Goal: Information Seeking & Learning: Learn about a topic

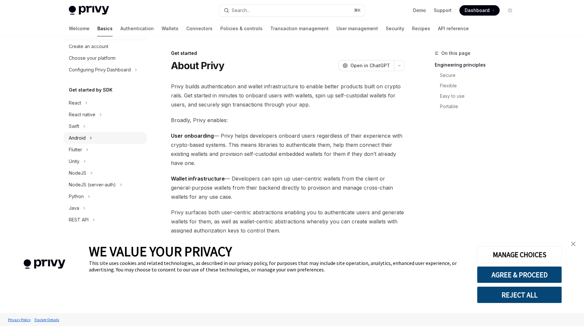
scroll to position [30, 0]
click at [78, 103] on div "React" at bounding box center [75, 101] width 12 height 8
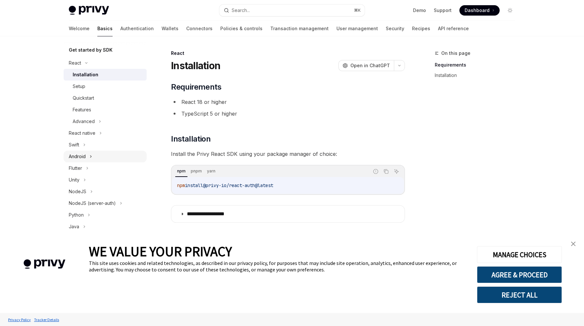
scroll to position [90, 0]
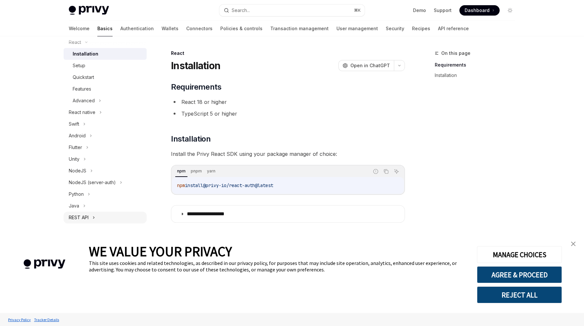
click at [77, 214] on div "REST API" at bounding box center [79, 217] width 20 height 8
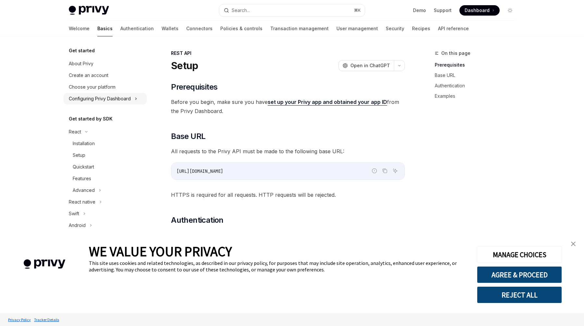
click at [79, 94] on button "Configuring Privy Dashboard" at bounding box center [105, 99] width 83 height 12
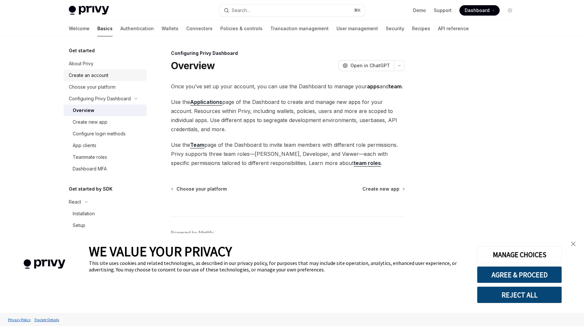
click at [81, 75] on div "Create an account" at bounding box center [89, 75] width 40 height 8
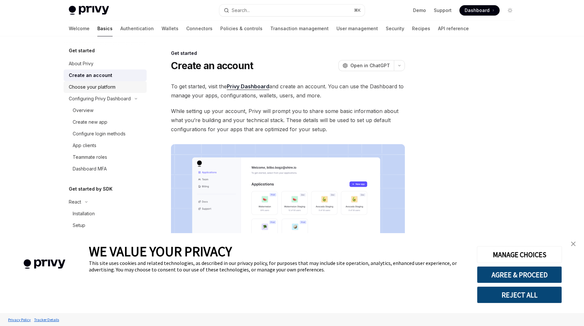
click at [82, 91] on link "Choose your platform" at bounding box center [105, 87] width 83 height 12
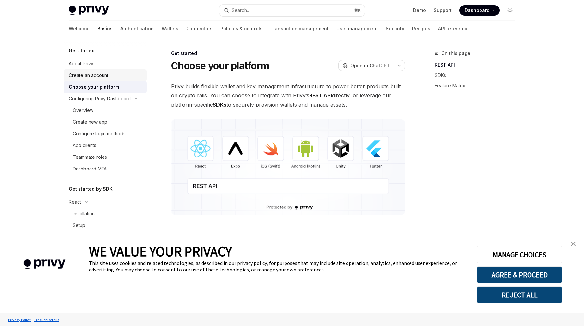
click at [85, 79] on link "Create an account" at bounding box center [105, 75] width 83 height 12
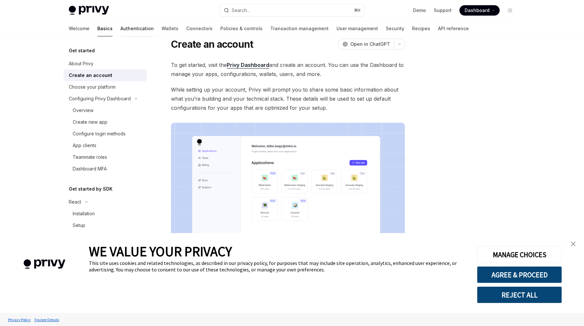
scroll to position [19, 0]
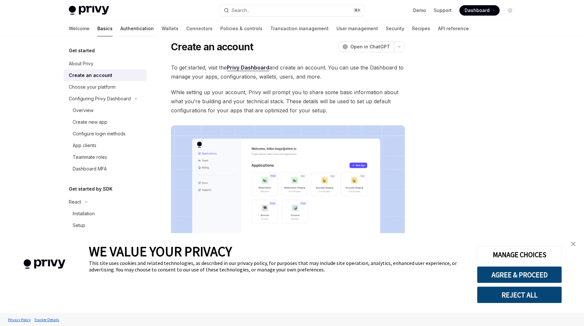
click at [120, 29] on link "Authentication" at bounding box center [136, 29] width 33 height 16
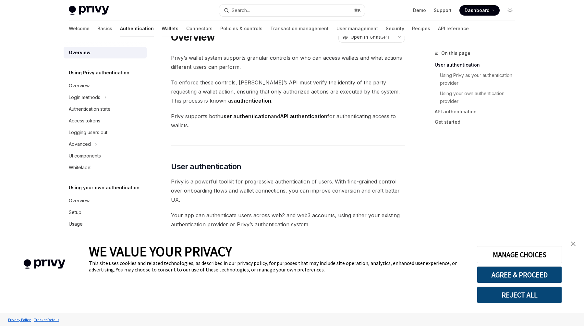
click at [162, 30] on link "Wallets" at bounding box center [170, 29] width 17 height 16
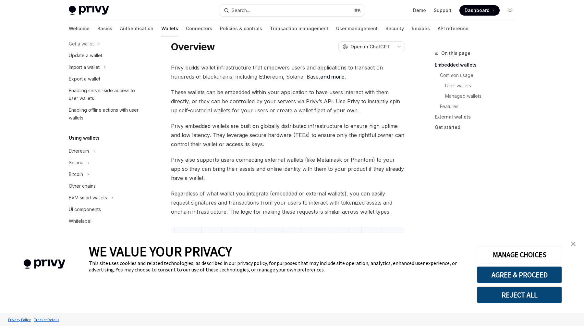
scroll to position [74, 0]
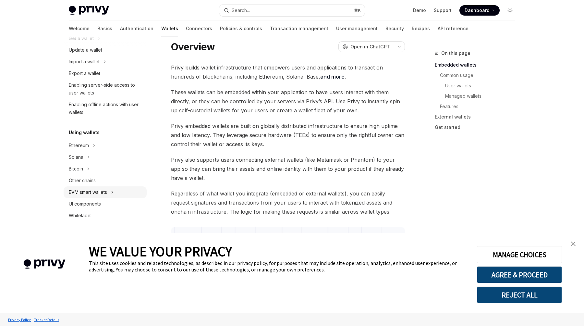
click at [100, 193] on div "EVM smart wallets" at bounding box center [88, 192] width 38 height 8
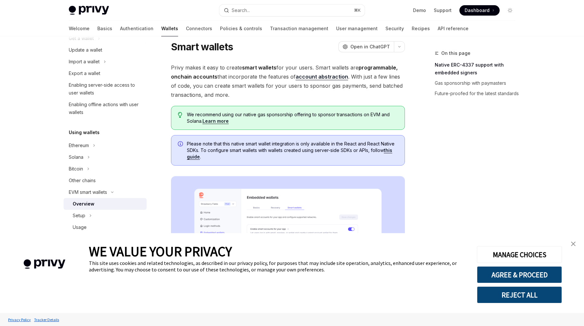
click at [223, 78] on span "Privy makes it easy to create smart wallets for your users. Smart wallets are p…" at bounding box center [288, 81] width 234 height 36
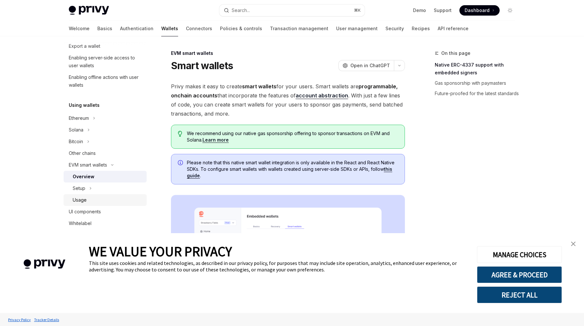
scroll to position [105, 0]
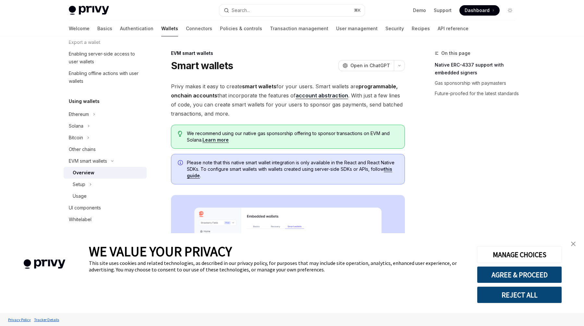
click at [83, 172] on div "Overview" at bounding box center [84, 173] width 22 height 8
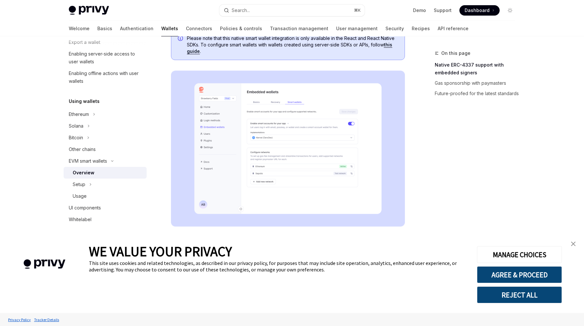
scroll to position [141, 0]
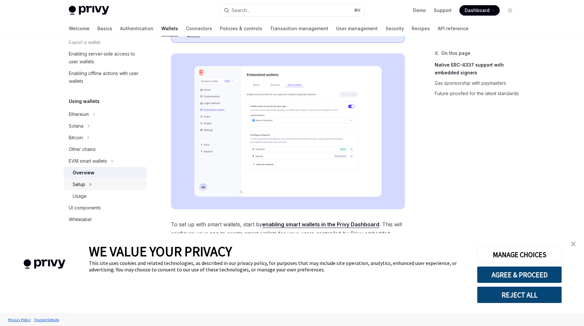
click at [85, 186] on button "Setup" at bounding box center [105, 184] width 83 height 12
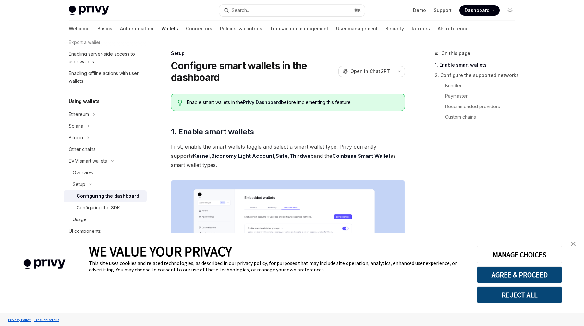
click at [270, 146] on span "First, enable the smart wallets toggle and select a smart wallet type. Privy cu…" at bounding box center [288, 155] width 234 height 27
drag, startPoint x: 259, startPoint y: 135, endPoint x: 203, endPoint y: 130, distance: 56.0
click at [203, 130] on h2 "​ 1. Enable smart wallets" at bounding box center [288, 131] width 234 height 10
click at [262, 145] on span "First, enable the smart wallets toggle and select a smart wallet type. Privy cu…" at bounding box center [288, 155] width 234 height 27
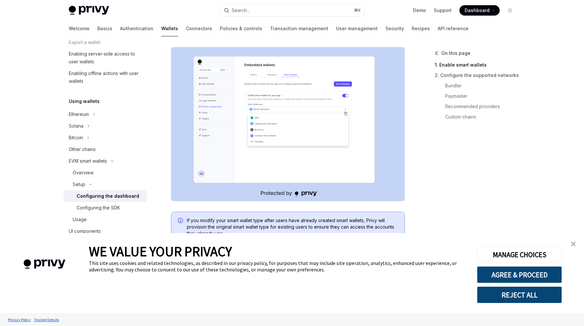
scroll to position [139, 0]
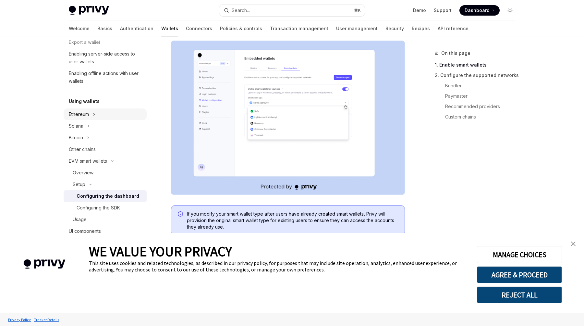
click at [88, 115] on div "Ethereum" at bounding box center [79, 114] width 20 height 8
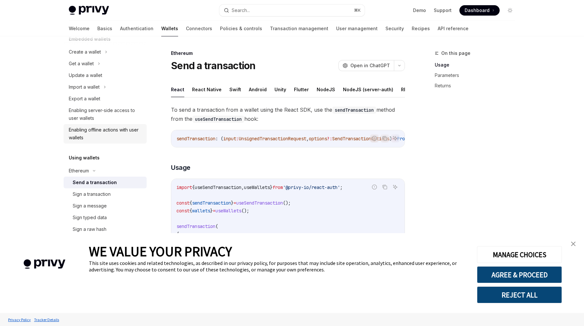
scroll to position [34, 0]
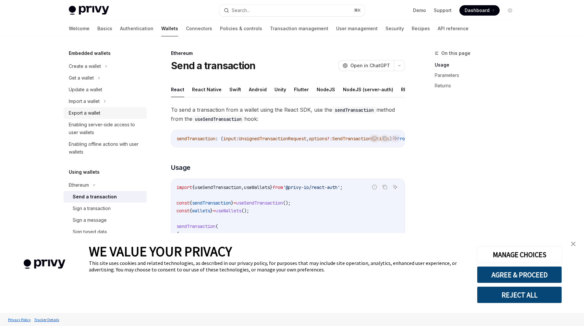
click at [80, 112] on div "Export a wallet" at bounding box center [84, 113] width 31 height 8
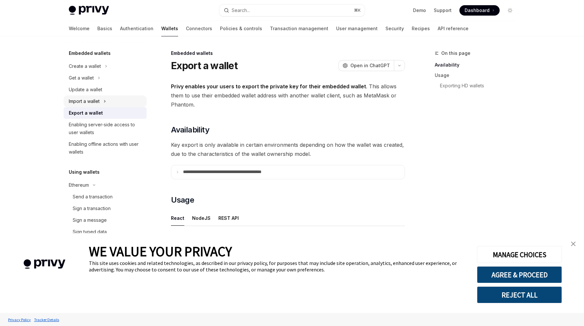
click at [81, 101] on div "Import a wallet" at bounding box center [84, 101] width 31 height 8
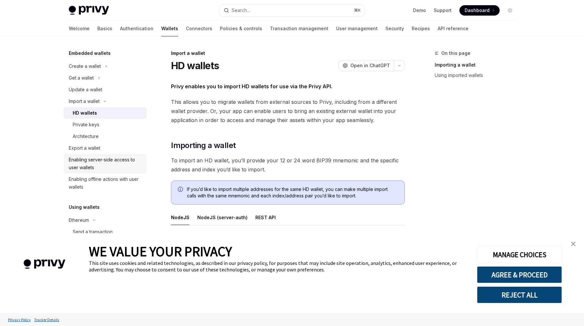
click at [80, 163] on div "Enabling server-side access to user wallets" at bounding box center [106, 164] width 74 height 16
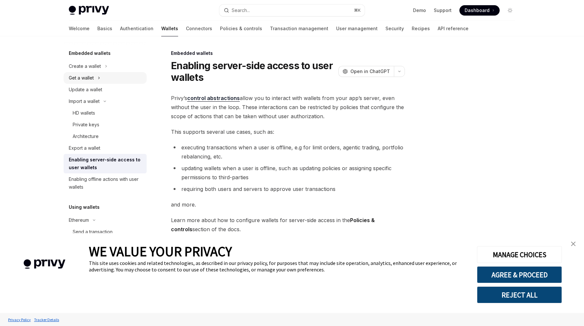
click at [84, 76] on div "Get a wallet" at bounding box center [81, 78] width 25 height 8
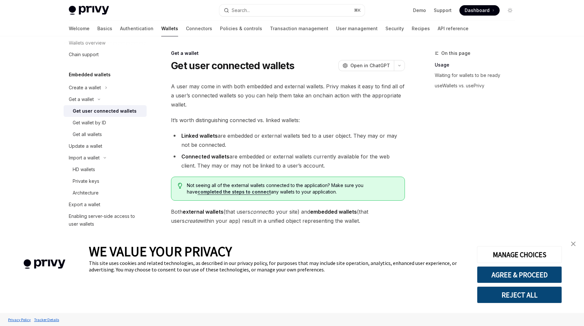
scroll to position [9, 0]
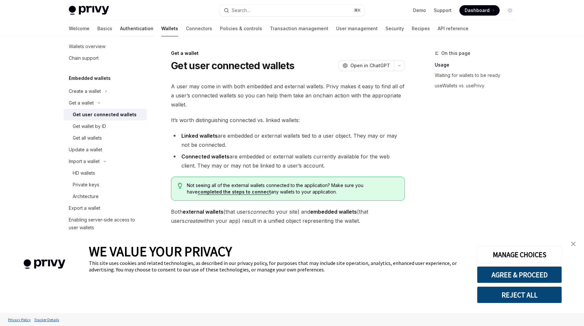
click at [120, 29] on link "Authentication" at bounding box center [136, 29] width 33 height 16
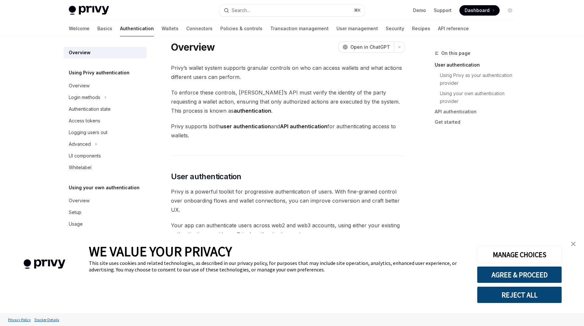
scroll to position [12, 0]
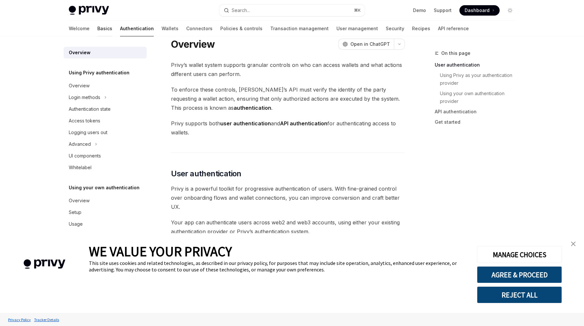
click at [97, 31] on link "Basics" at bounding box center [104, 29] width 15 height 16
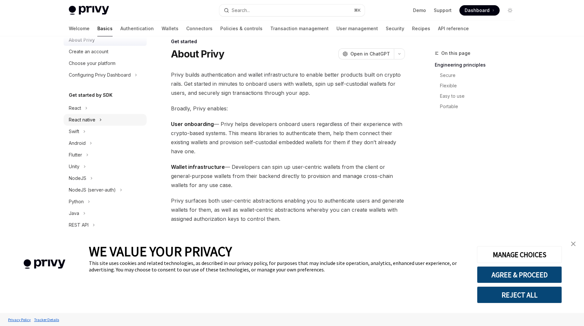
scroll to position [31, 0]
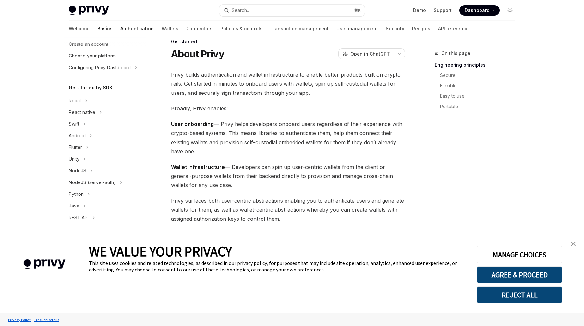
click at [120, 29] on link "Authentication" at bounding box center [136, 29] width 33 height 16
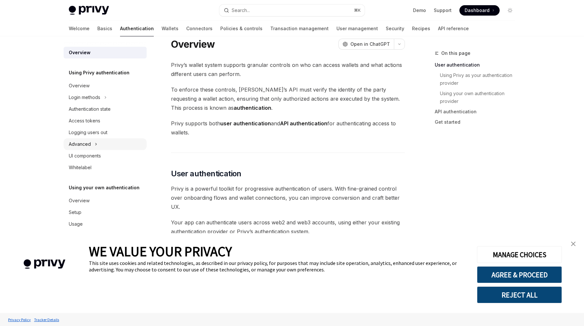
click at [87, 144] on div "Advanced" at bounding box center [80, 144] width 22 height 8
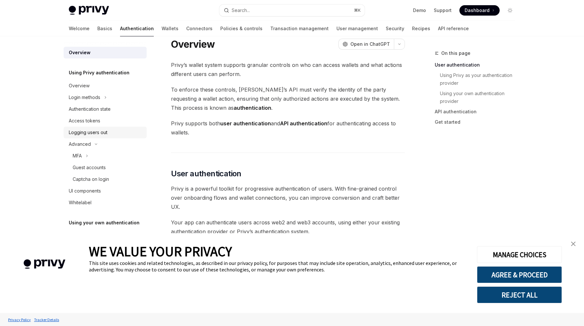
click at [87, 135] on div "Logging users out" at bounding box center [88, 132] width 39 height 8
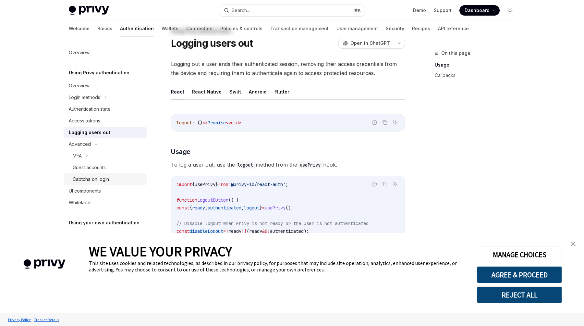
scroll to position [23, 0]
click at [82, 192] on div "UI components" at bounding box center [85, 191] width 32 height 8
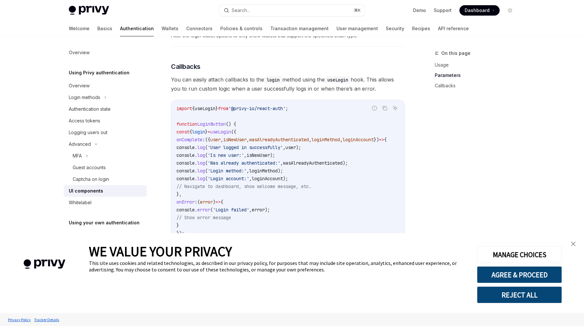
scroll to position [920, 0]
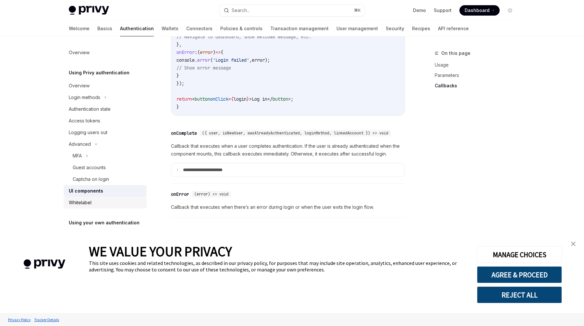
click at [79, 200] on div "Whitelabel" at bounding box center [80, 203] width 23 height 8
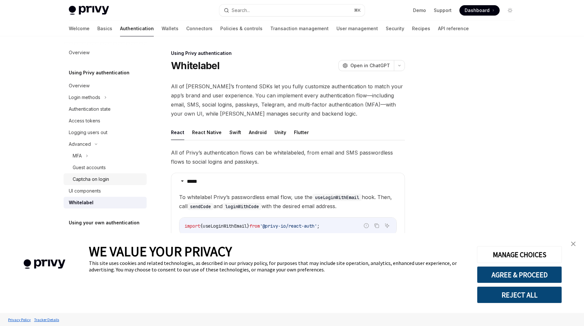
scroll to position [7, 0]
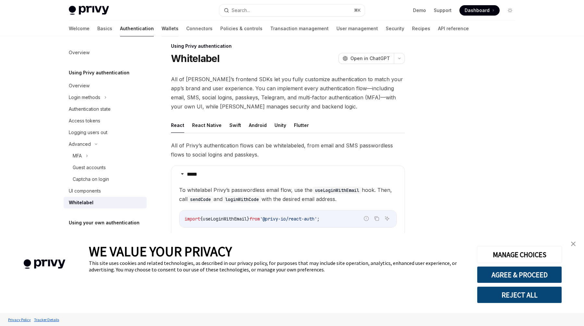
click at [162, 32] on link "Wallets" at bounding box center [170, 29] width 17 height 16
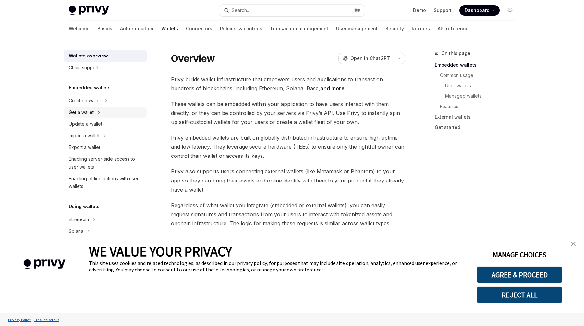
click at [83, 113] on div "Get a wallet" at bounding box center [81, 112] width 25 height 8
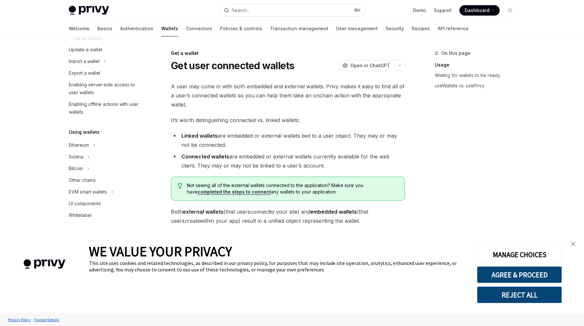
click at [73, 156] on div "Solana" at bounding box center [76, 157] width 15 height 8
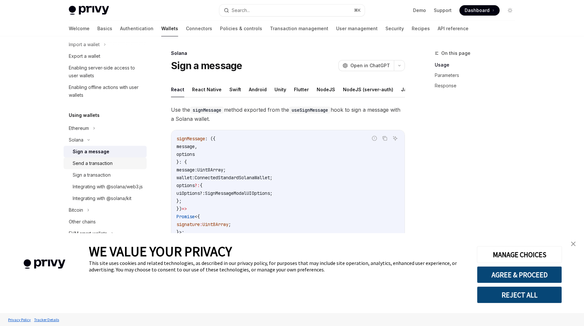
scroll to position [127, 0]
click at [177, 112] on span "Use the signMessage method exported from the useSignMessage hook to sign a mess…" at bounding box center [288, 114] width 234 height 18
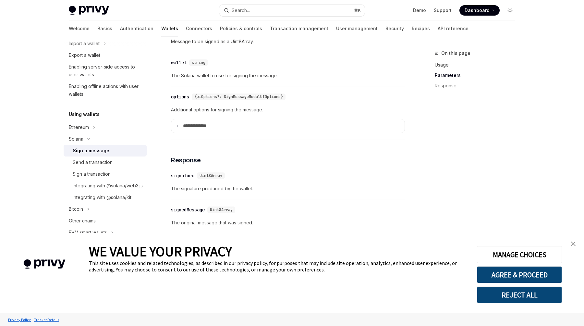
scroll to position [467, 0]
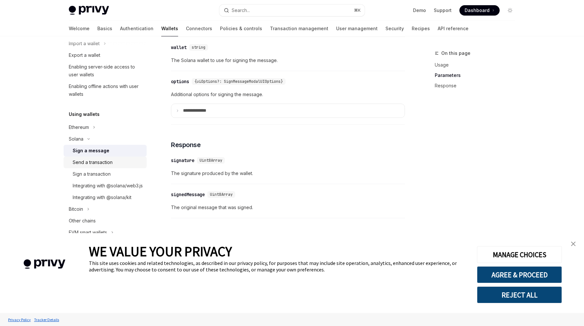
click at [92, 162] on div "Send a transaction" at bounding box center [93, 162] width 40 height 8
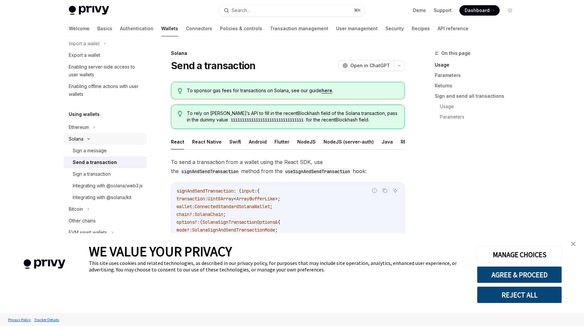
click at [72, 138] on div "Solana" at bounding box center [76, 139] width 15 height 8
click at [86, 187] on div "Integrating with @solana/web3.js" at bounding box center [108, 186] width 70 height 8
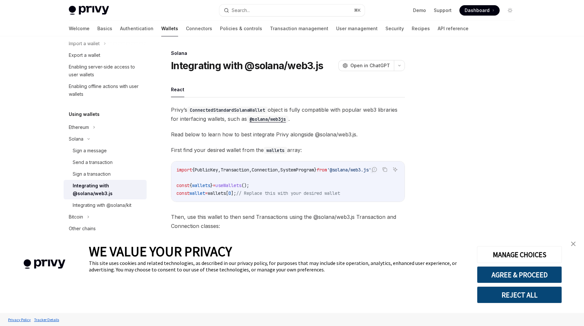
click at [179, 109] on span "Privy’s ConnectedStandardSolanaWallet object is fully compatible with popular w…" at bounding box center [288, 114] width 234 height 18
drag, startPoint x: 191, startPoint y: 109, endPoint x: 269, endPoint y: 110, distance: 77.2
click at [268, 110] on code "ConnectedStandardSolanaWallet" at bounding box center [227, 109] width 80 height 7
click at [300, 109] on span "Privy’s ConnectedStandardSolanaWallet object is fully compatible with popular w…" at bounding box center [288, 114] width 234 height 18
click at [270, 131] on span "Read below to learn how to best integrate Privy alongside @solana/web3.js." at bounding box center [288, 134] width 234 height 9
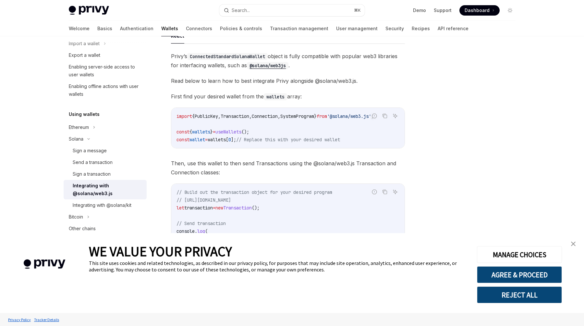
scroll to position [62, 0]
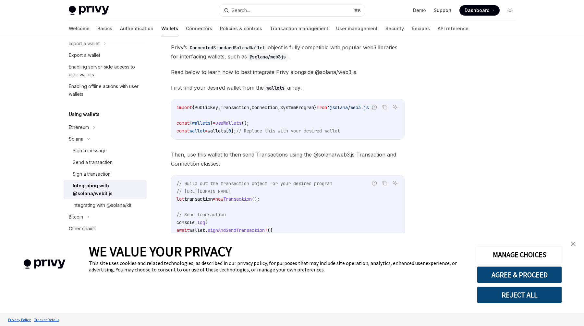
click at [237, 158] on span "Then, use this wallet to then send Transactions using the @solana/web3.js Trans…" at bounding box center [288, 159] width 234 height 18
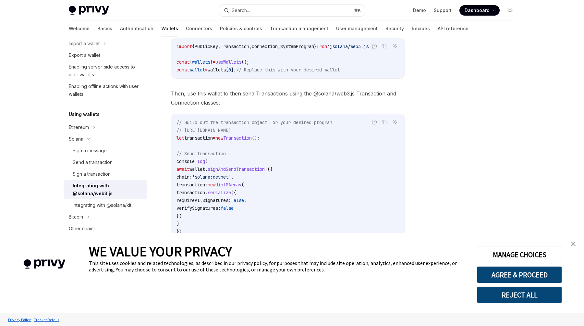
scroll to position [163, 0]
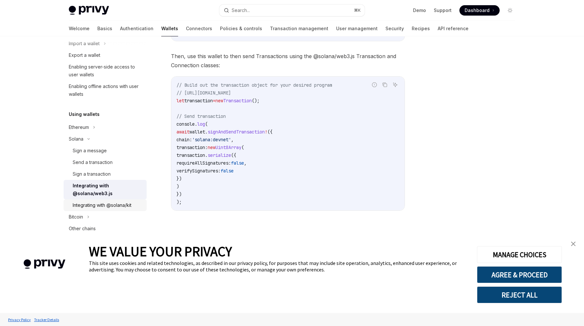
click at [89, 204] on div "Integrating with @solana/kit" at bounding box center [102, 205] width 59 height 8
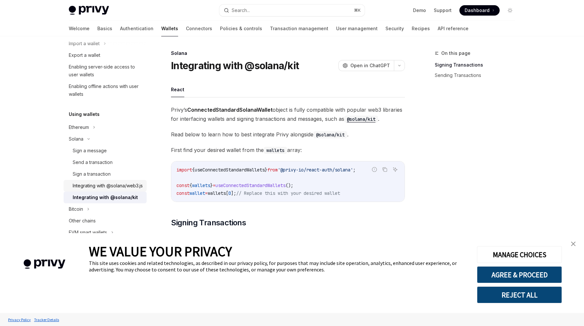
click at [88, 189] on div "Integrating with @solana/web3.js" at bounding box center [108, 186] width 70 height 8
type textarea "*"
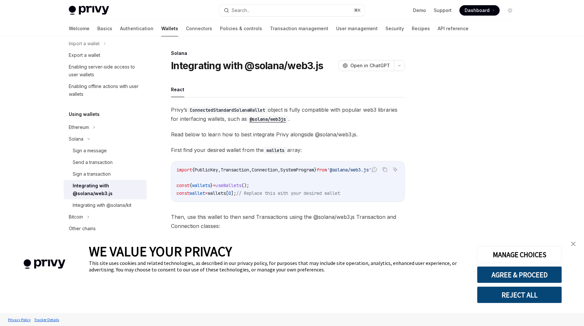
click at [449, 149] on div at bounding box center [471, 187] width 99 height 276
click at [450, 140] on div at bounding box center [471, 187] width 99 height 276
click at [450, 132] on div at bounding box center [471, 187] width 99 height 276
click at [447, 129] on div at bounding box center [471, 187] width 99 height 276
click at [462, 91] on div at bounding box center [471, 187] width 99 height 276
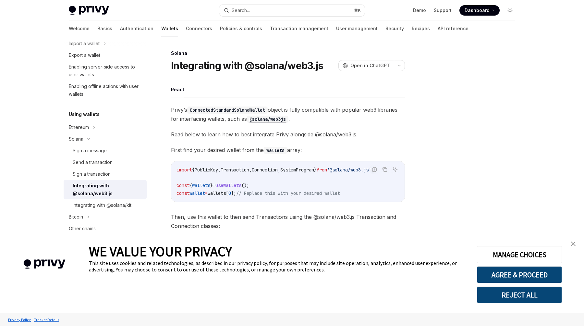
click at [463, 76] on div at bounding box center [471, 187] width 99 height 276
click at [189, 223] on span "Then, use this wallet to then send Transactions using the @solana/web3.js Trans…" at bounding box center [288, 221] width 234 height 18
click at [189, 220] on span "Then, use this wallet to then send Transactions using the @solana/web3.js Trans…" at bounding box center [288, 221] width 234 height 18
